Goal: Information Seeking & Learning: Learn about a topic

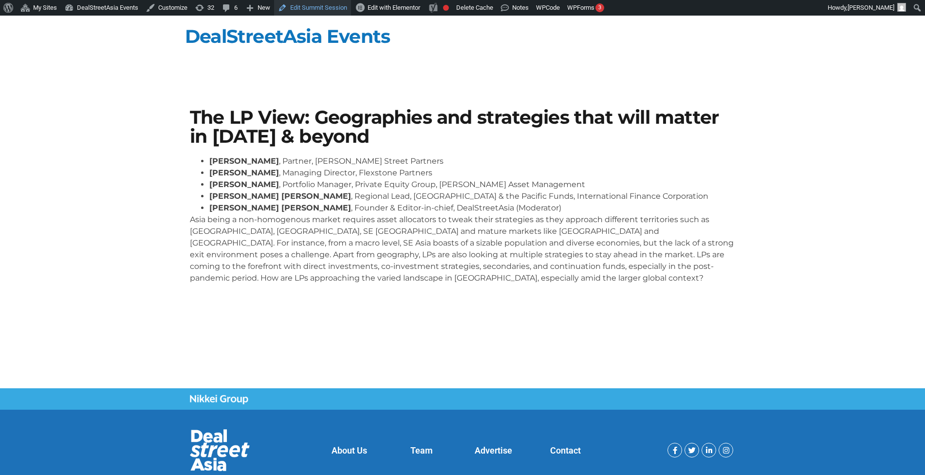
click at [294, 14] on link "Edit Summit Session" at bounding box center [312, 8] width 77 height 16
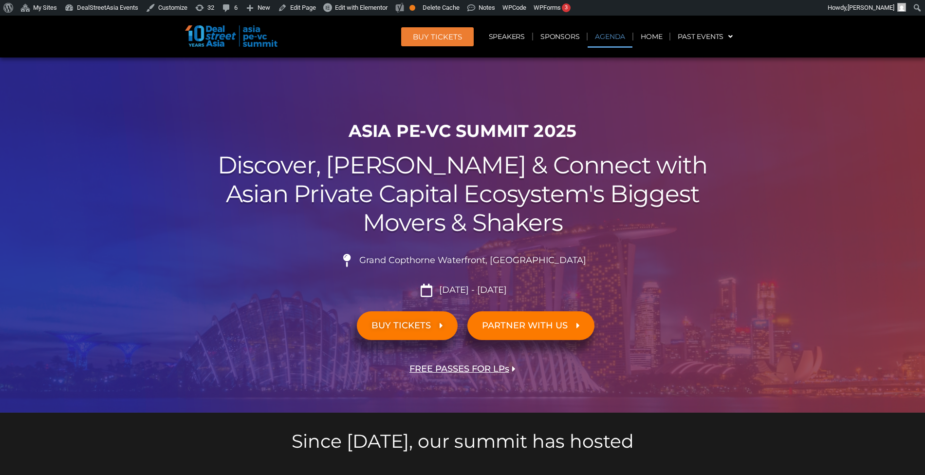
click at [618, 42] on link "Agenda" at bounding box center [610, 36] width 45 height 22
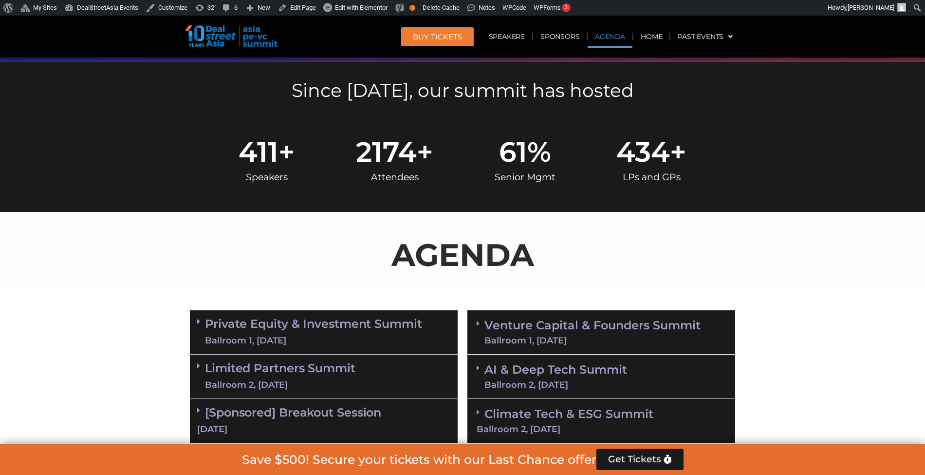
scroll to position [509, 0]
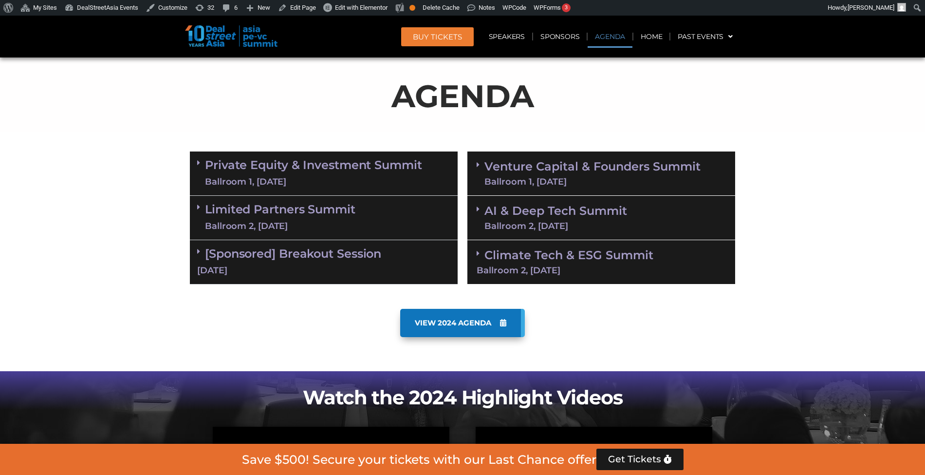
click at [315, 214] on link "Limited Partners Summit Ballroom 2, 10 Sept" at bounding box center [280, 217] width 150 height 29
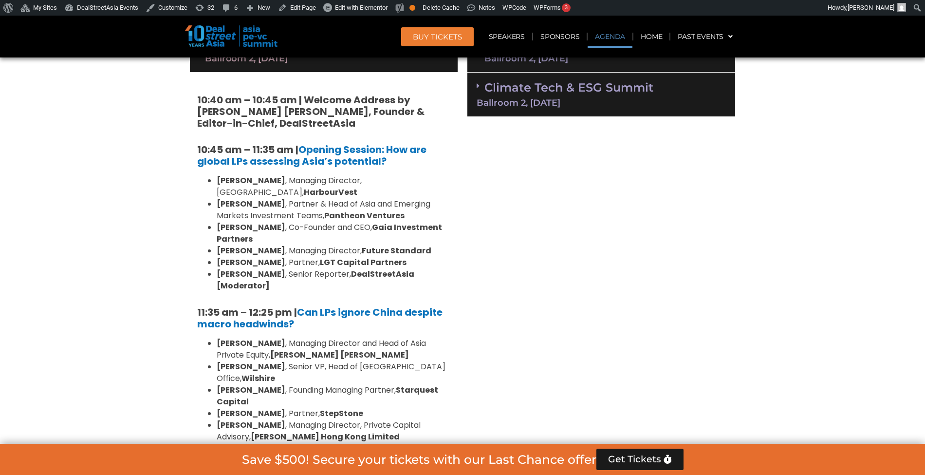
scroll to position [677, 0]
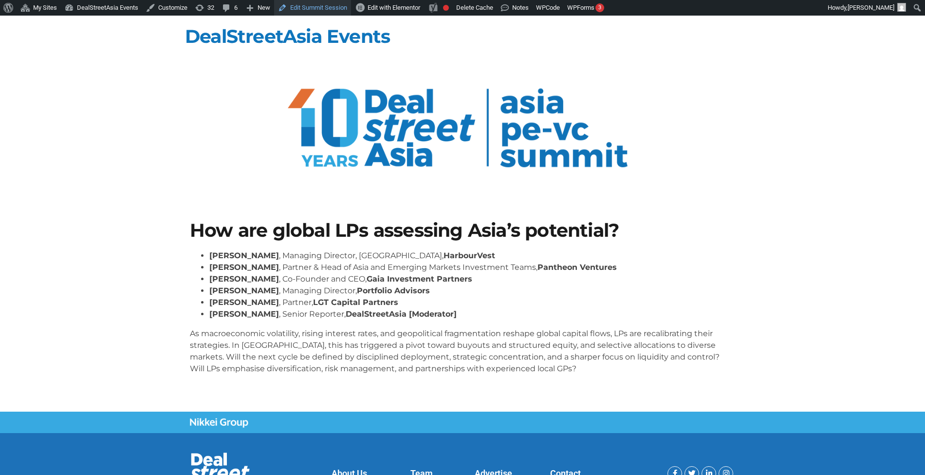
click at [332, 7] on link "Edit Summit Session" at bounding box center [312, 8] width 77 height 16
